Goal: Task Accomplishment & Management: Use online tool/utility

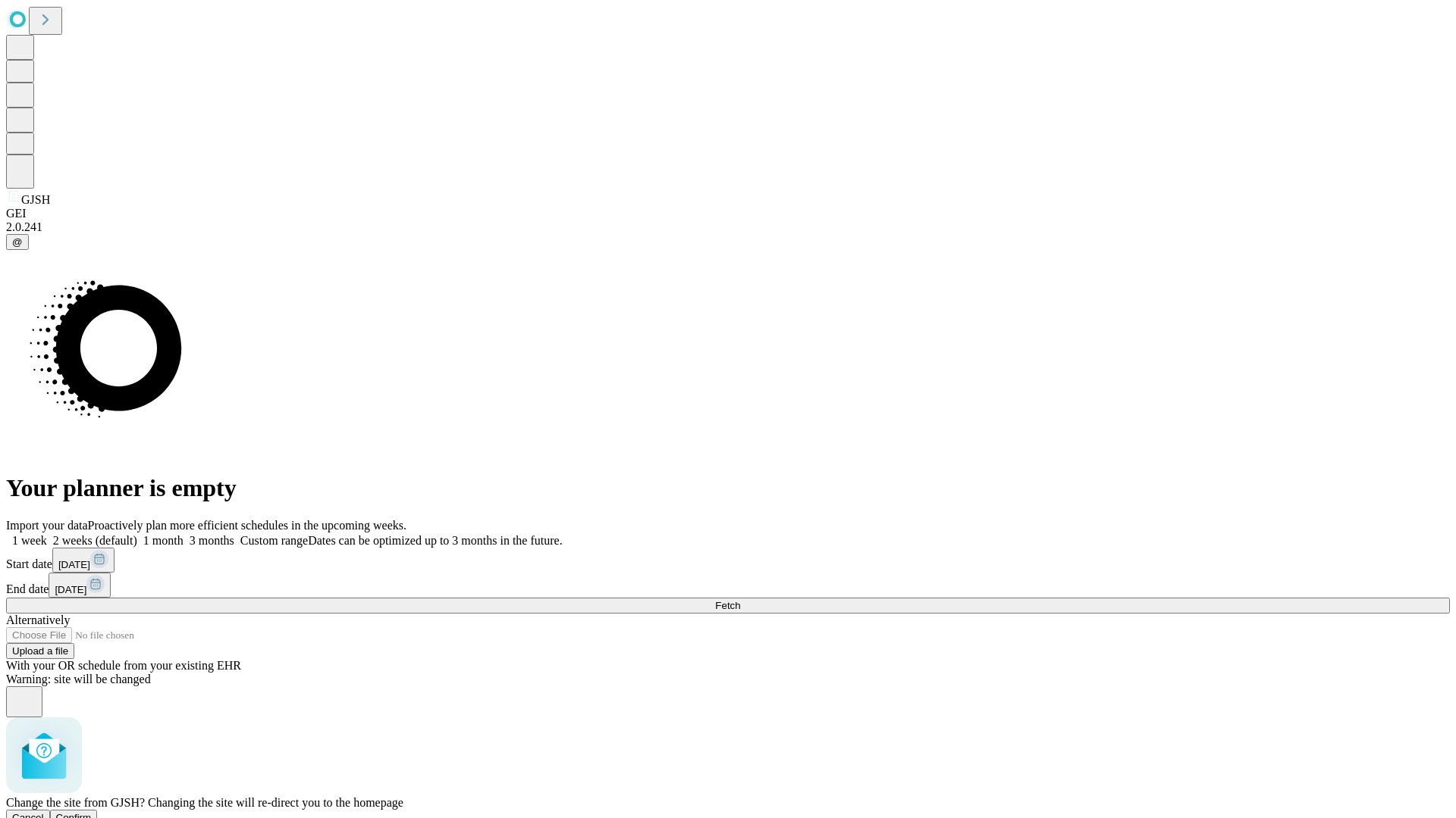
click at [92, 812] on span "Confirm" at bounding box center [74, 817] width 35 height 11
click at [47, 534] on label "1 week" at bounding box center [26, 540] width 41 height 13
click at [740, 600] on span "Fetch" at bounding box center [727, 605] width 25 height 11
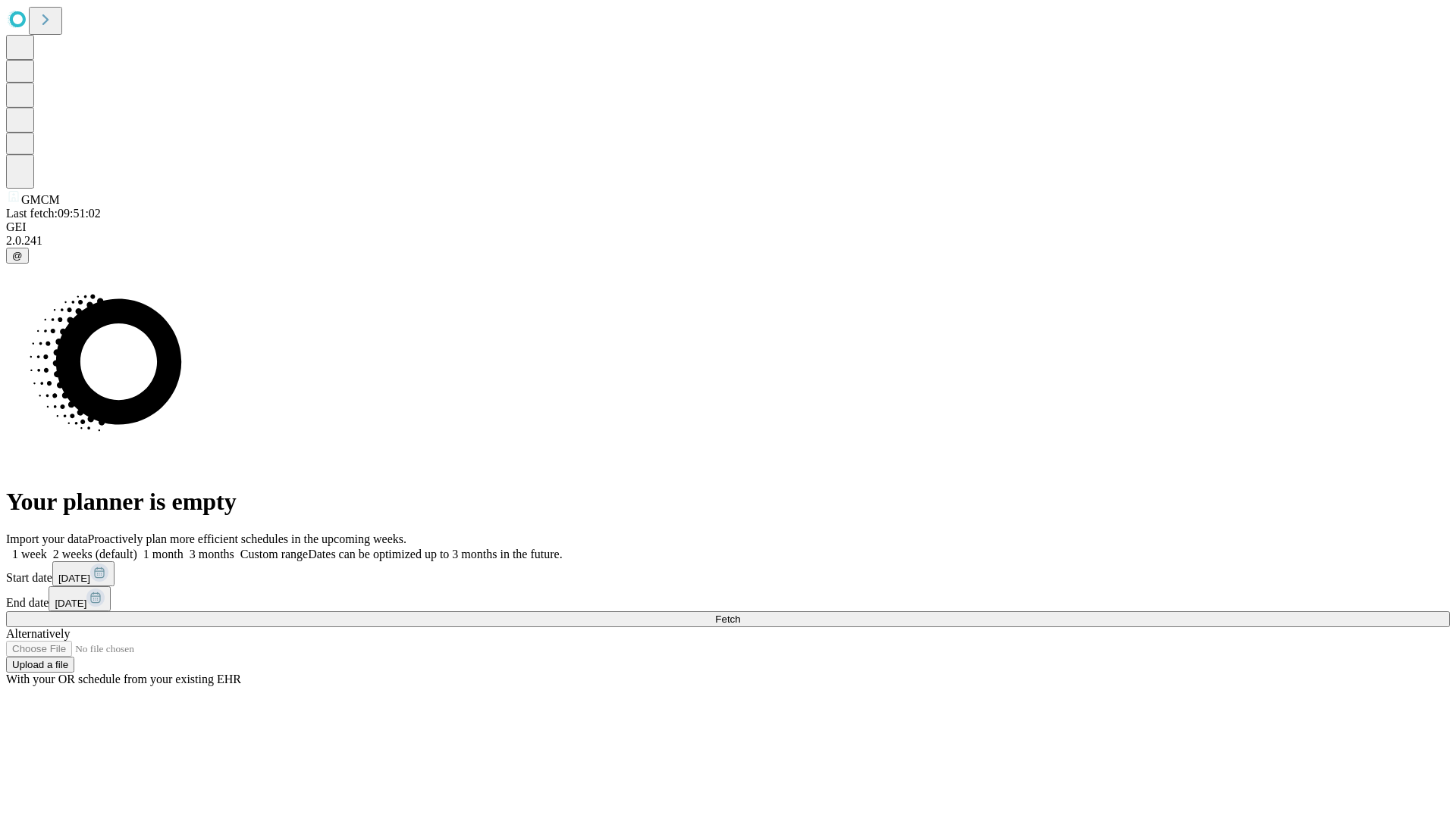
click at [47, 548] on label "1 week" at bounding box center [26, 554] width 41 height 13
click at [740, 614] on span "Fetch" at bounding box center [727, 619] width 25 height 11
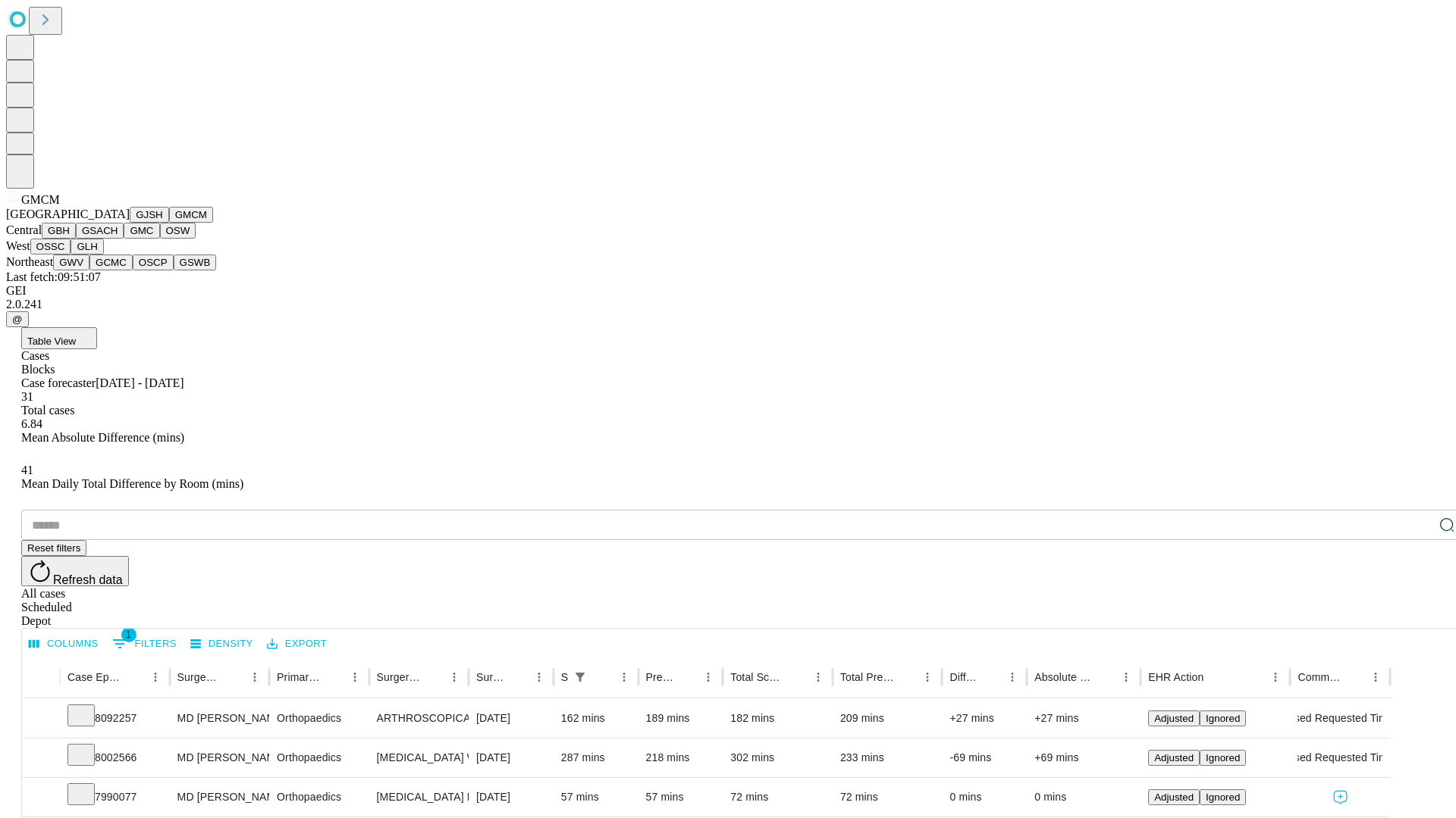
click at [76, 239] on button "GBH" at bounding box center [58, 231] width 34 height 16
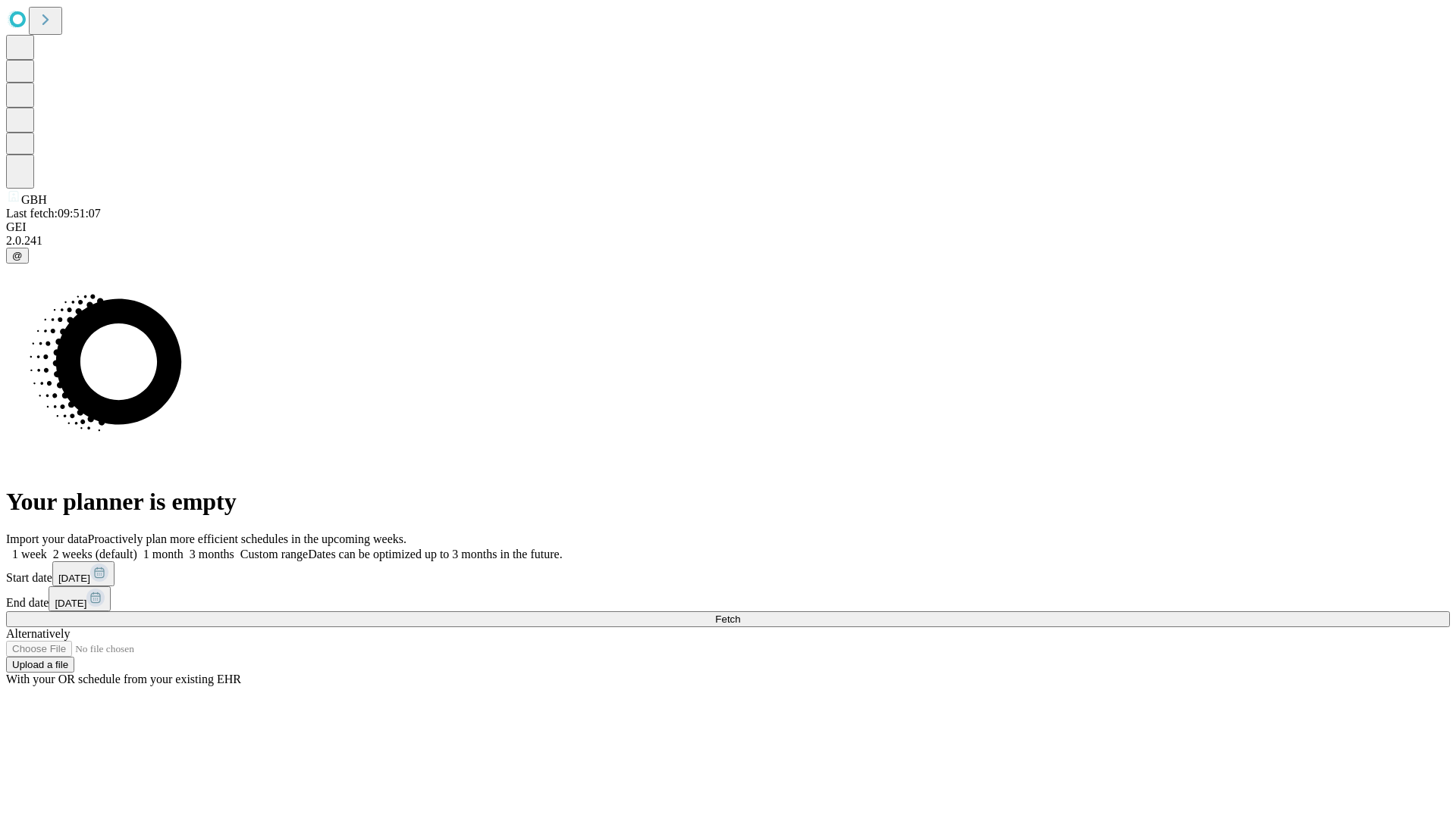
click at [47, 548] on label "1 week" at bounding box center [26, 554] width 41 height 13
click at [740, 614] on span "Fetch" at bounding box center [727, 619] width 25 height 11
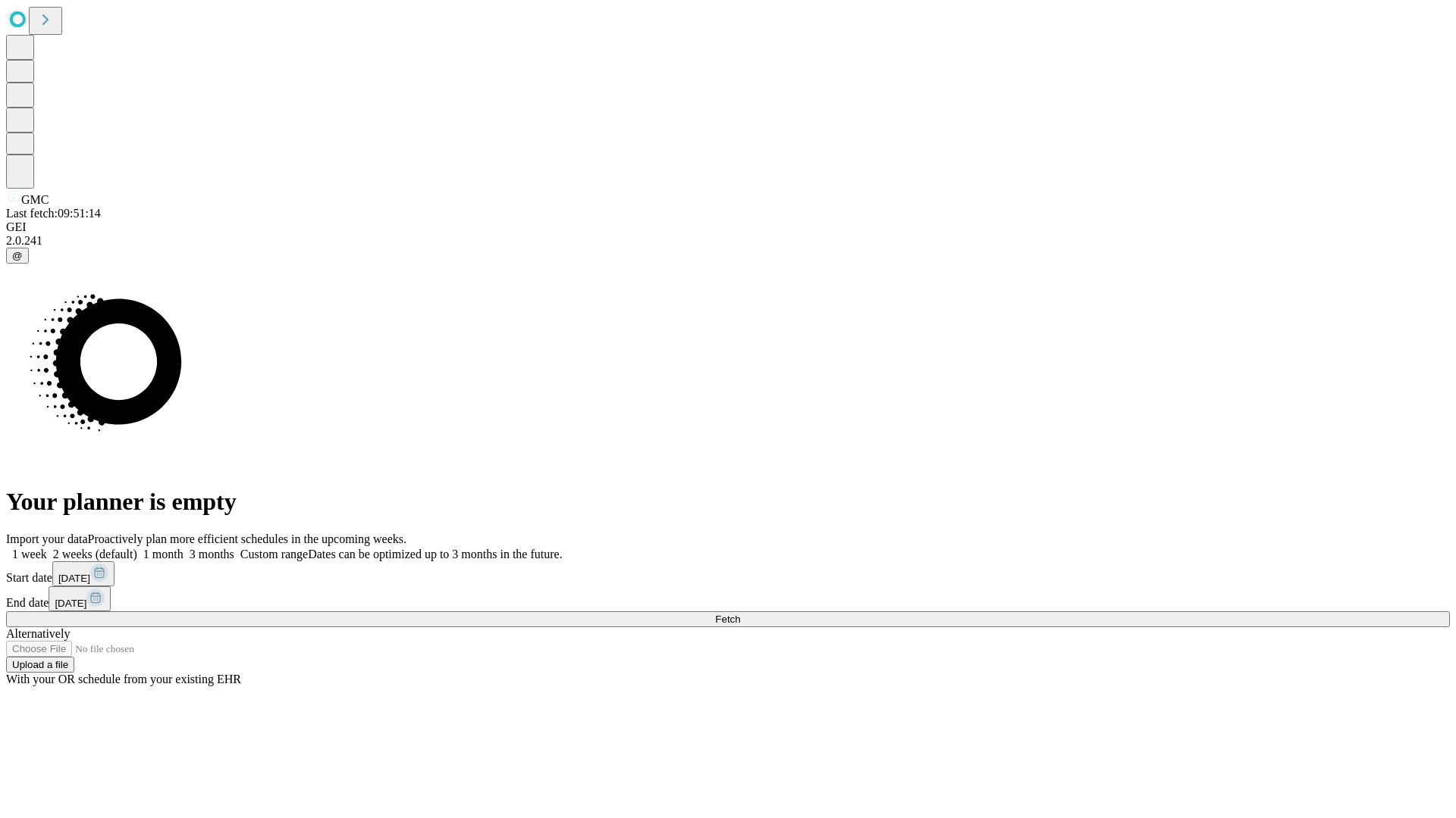
click at [47, 548] on label "1 week" at bounding box center [26, 554] width 41 height 13
click at [740, 614] on span "Fetch" at bounding box center [727, 619] width 25 height 11
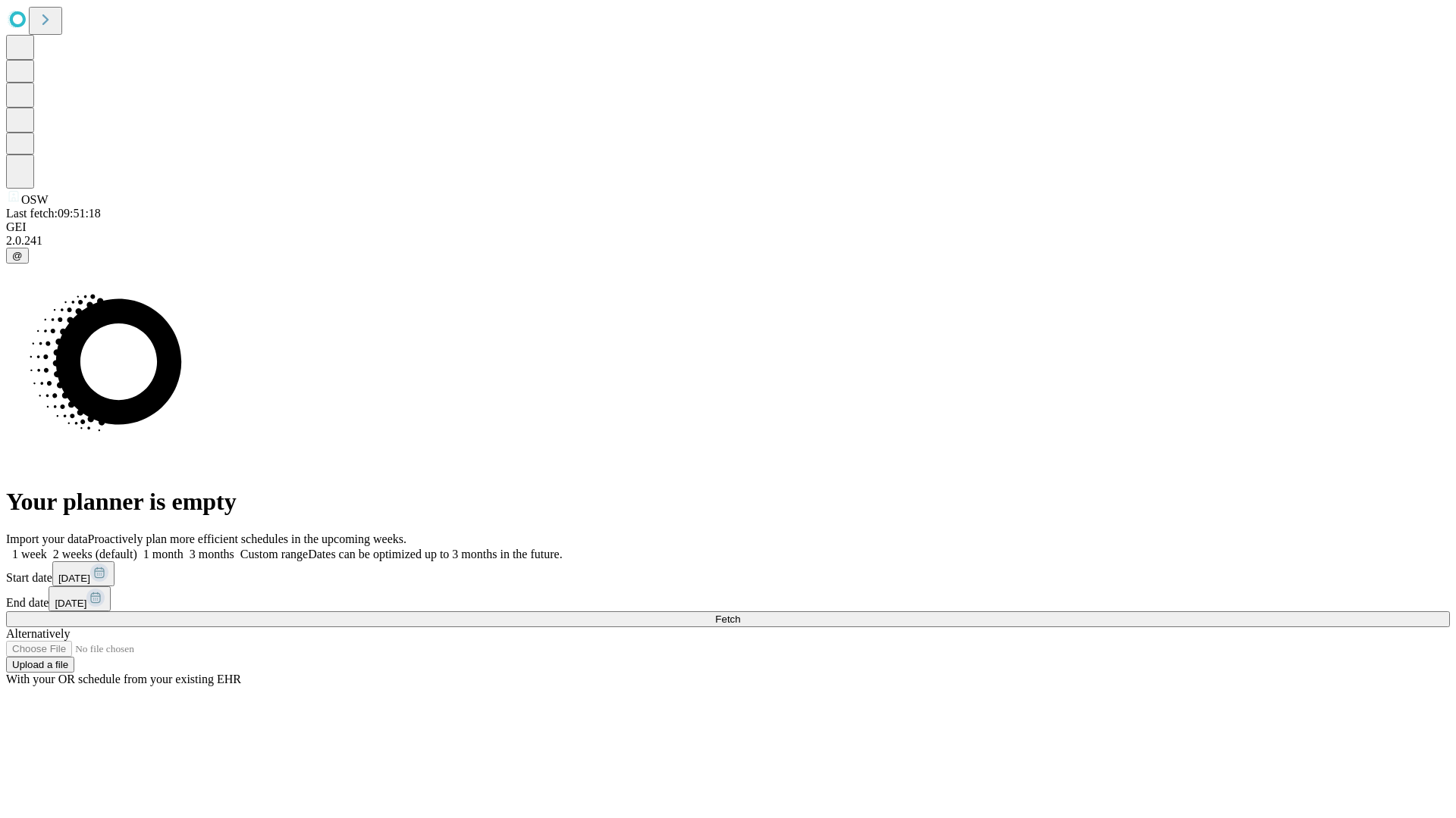
click at [47, 548] on label "1 week" at bounding box center [26, 554] width 41 height 13
click at [740, 614] on span "Fetch" at bounding box center [727, 619] width 25 height 11
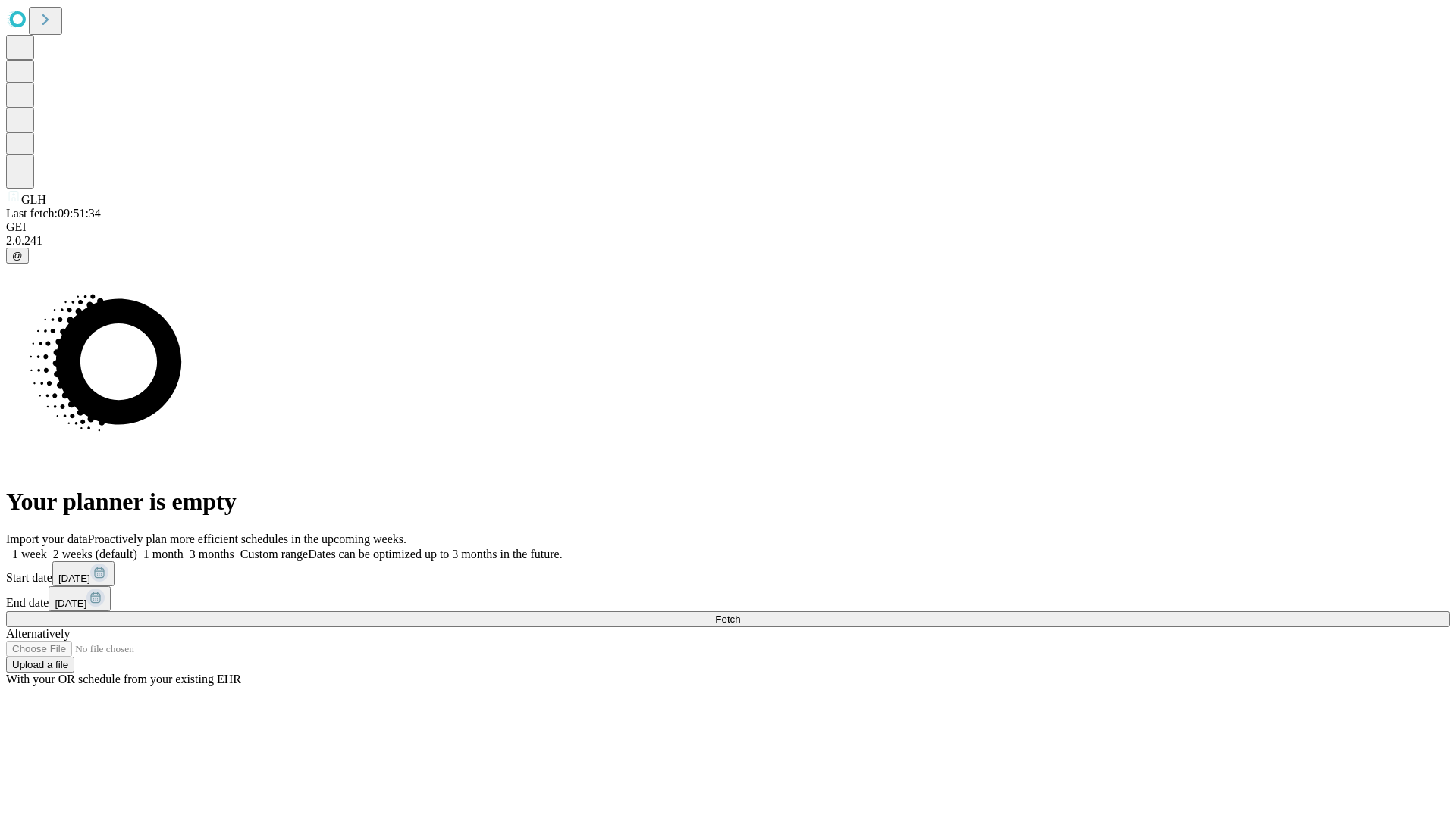
click at [740, 614] on span "Fetch" at bounding box center [727, 619] width 25 height 11
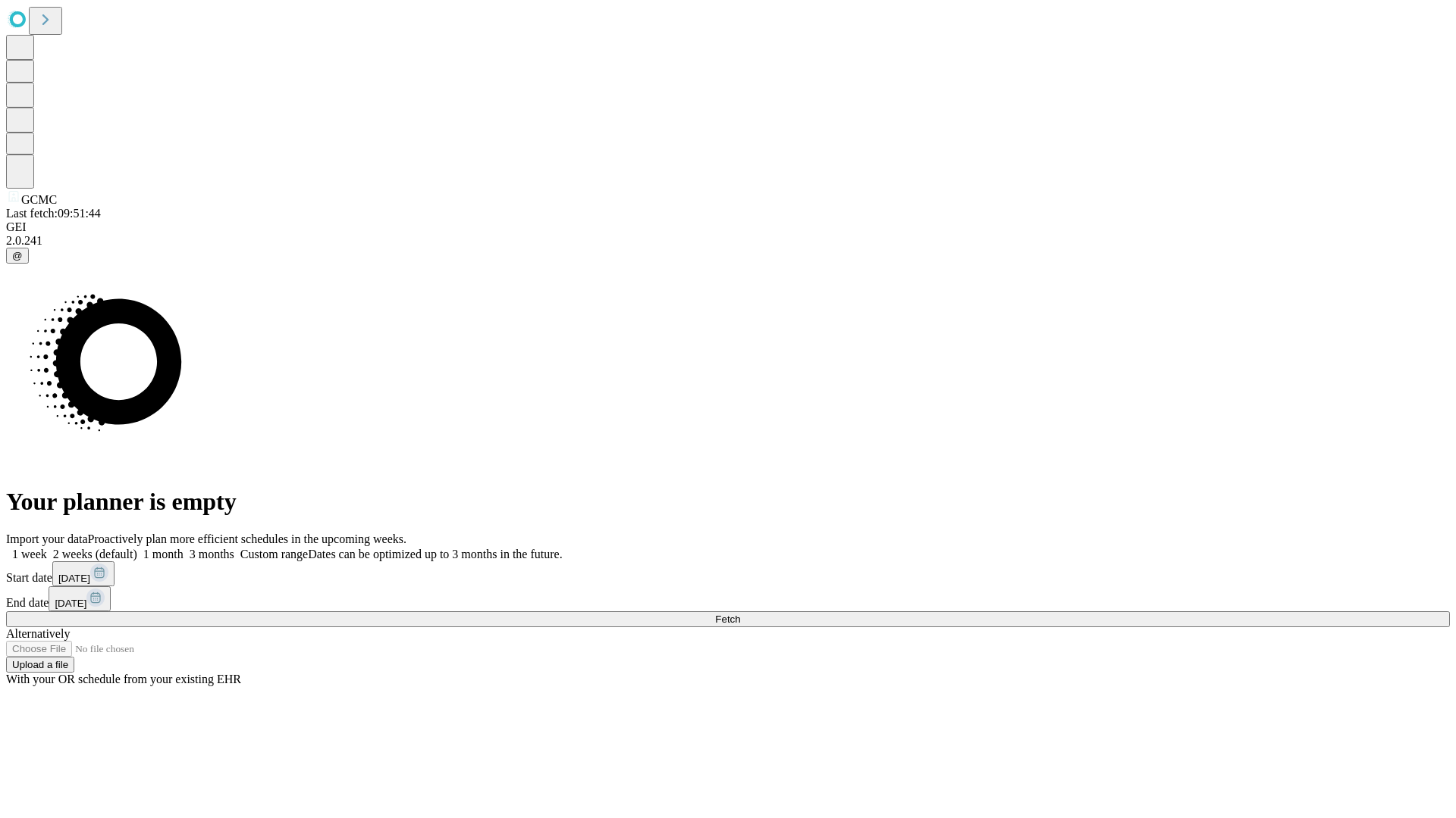
click at [47, 548] on label "1 week" at bounding box center [26, 554] width 41 height 13
click at [740, 614] on span "Fetch" at bounding box center [727, 619] width 25 height 11
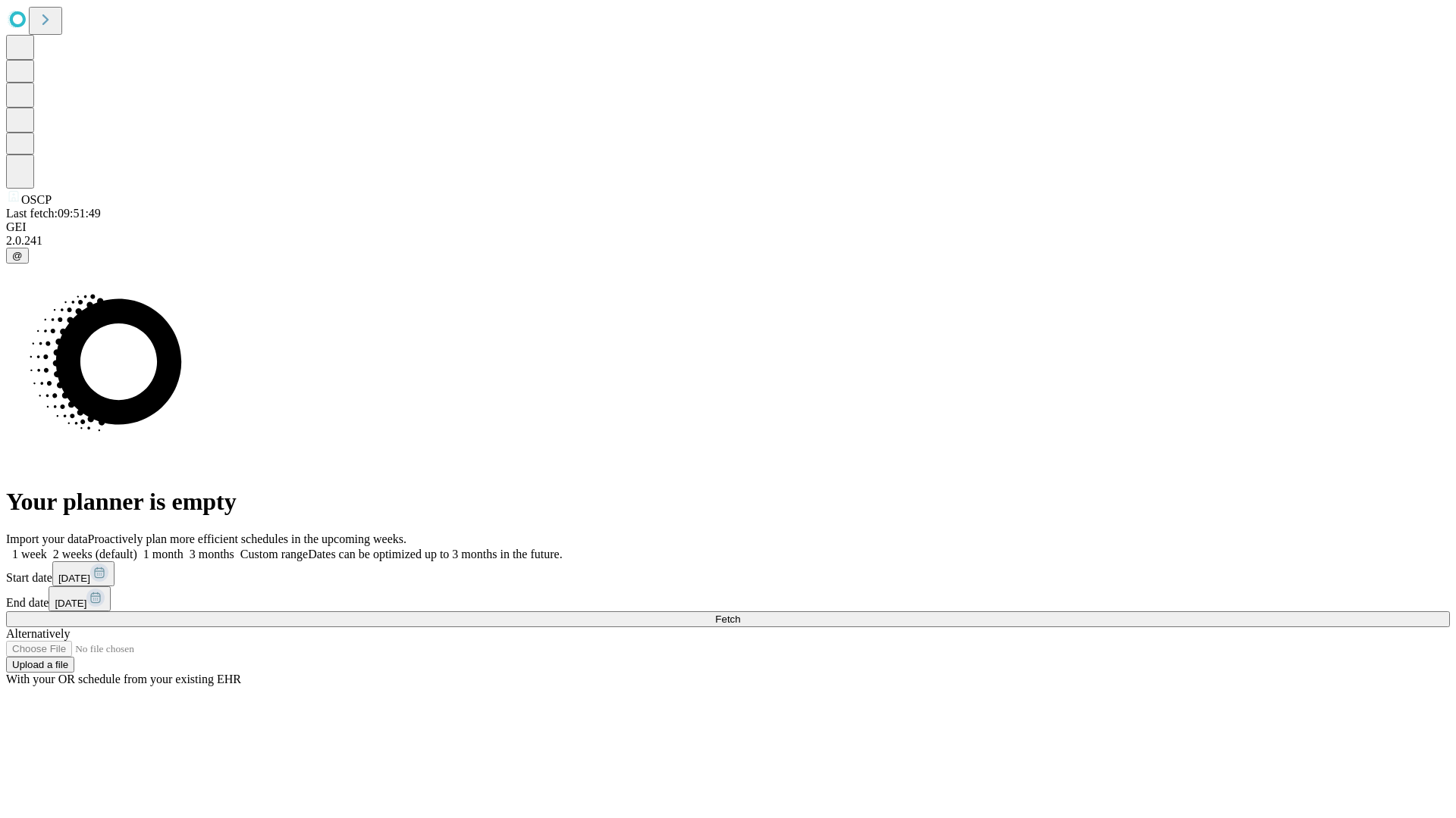
click at [47, 548] on label "1 week" at bounding box center [26, 554] width 41 height 13
click at [740, 614] on span "Fetch" at bounding box center [727, 619] width 25 height 11
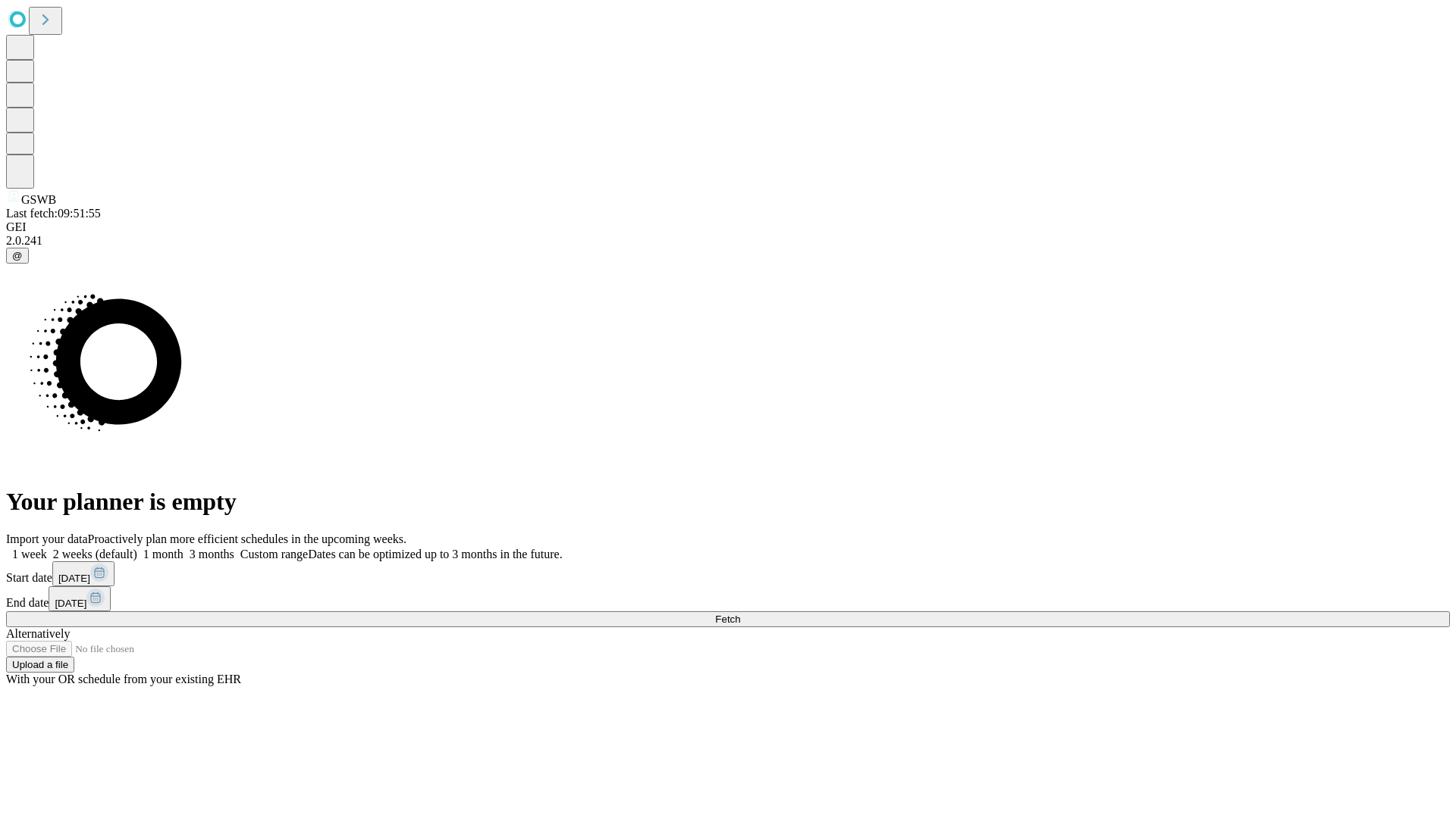
click at [740, 614] on span "Fetch" at bounding box center [727, 619] width 25 height 11
